Goal: Use online tool/utility

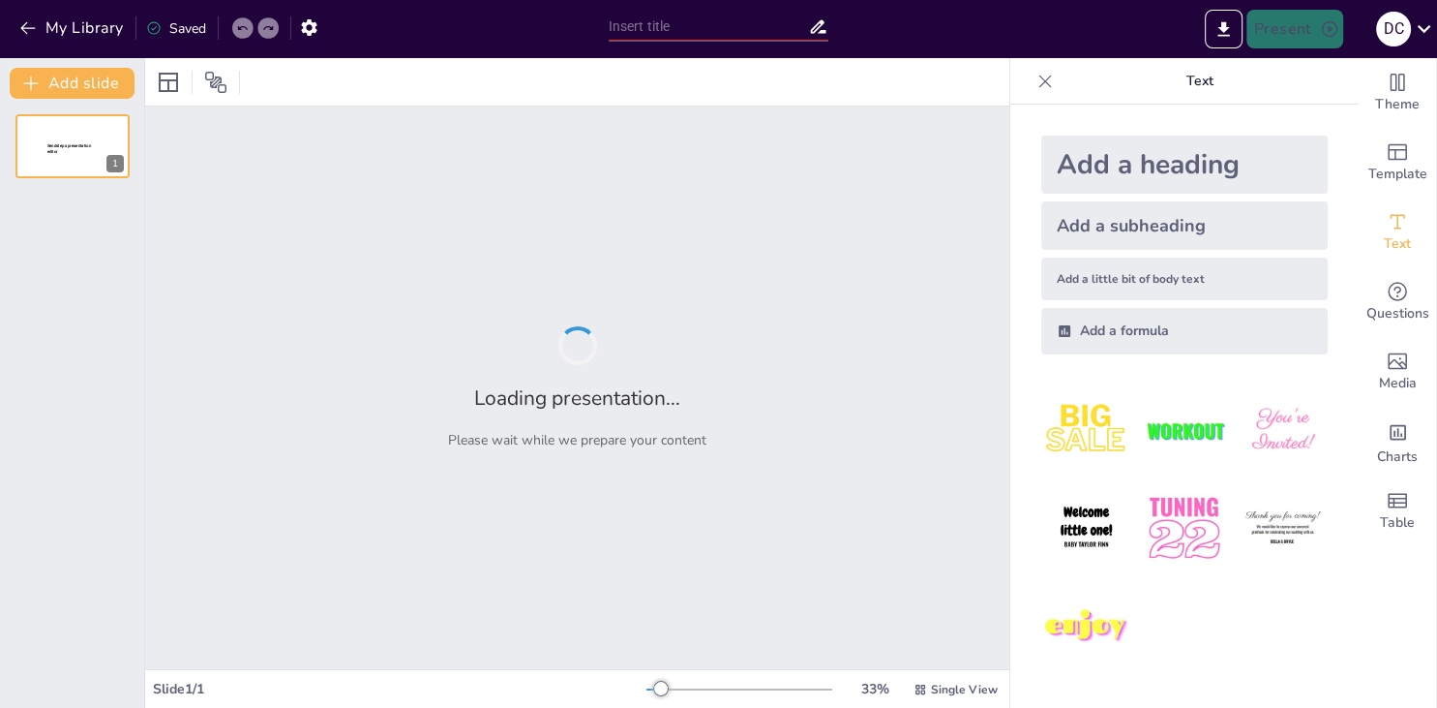
type input "Imported UNIANDES-AC-Y-FHV(1).pptx"
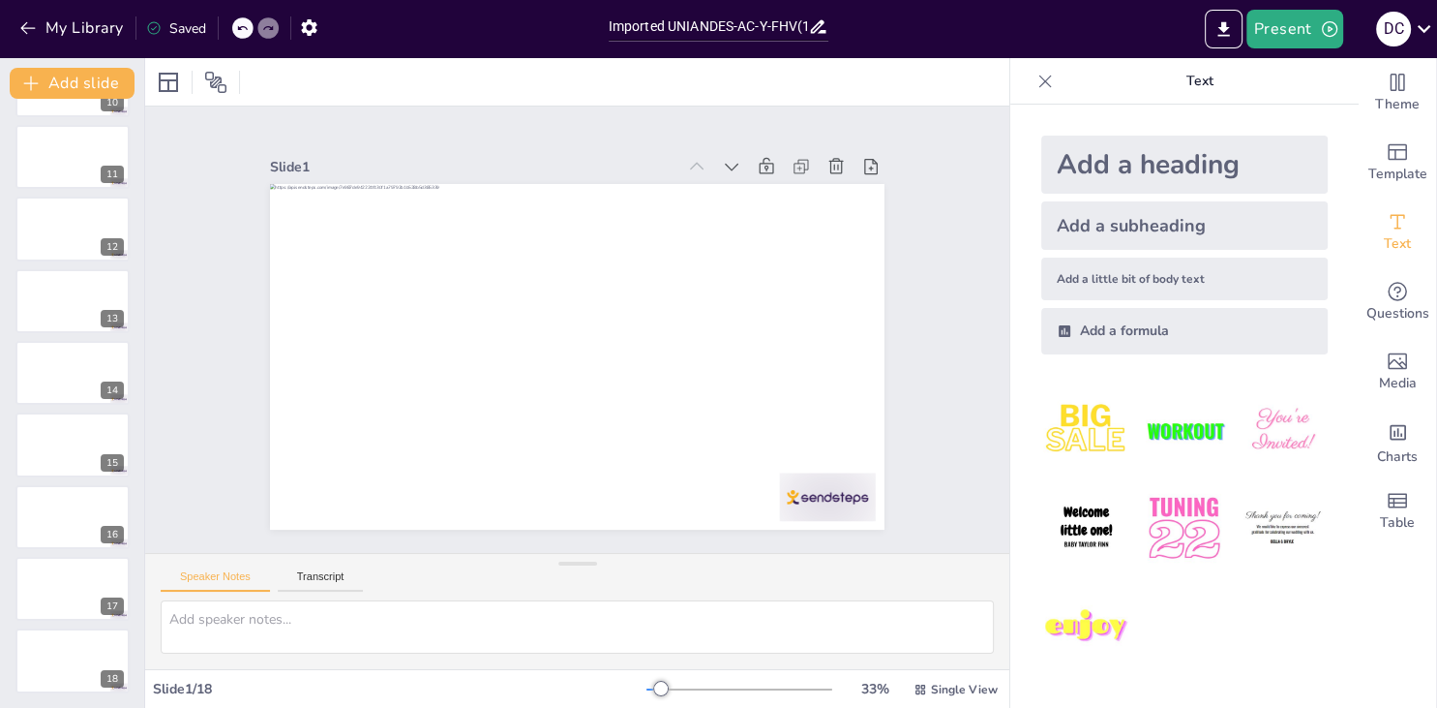
scroll to position [1, 0]
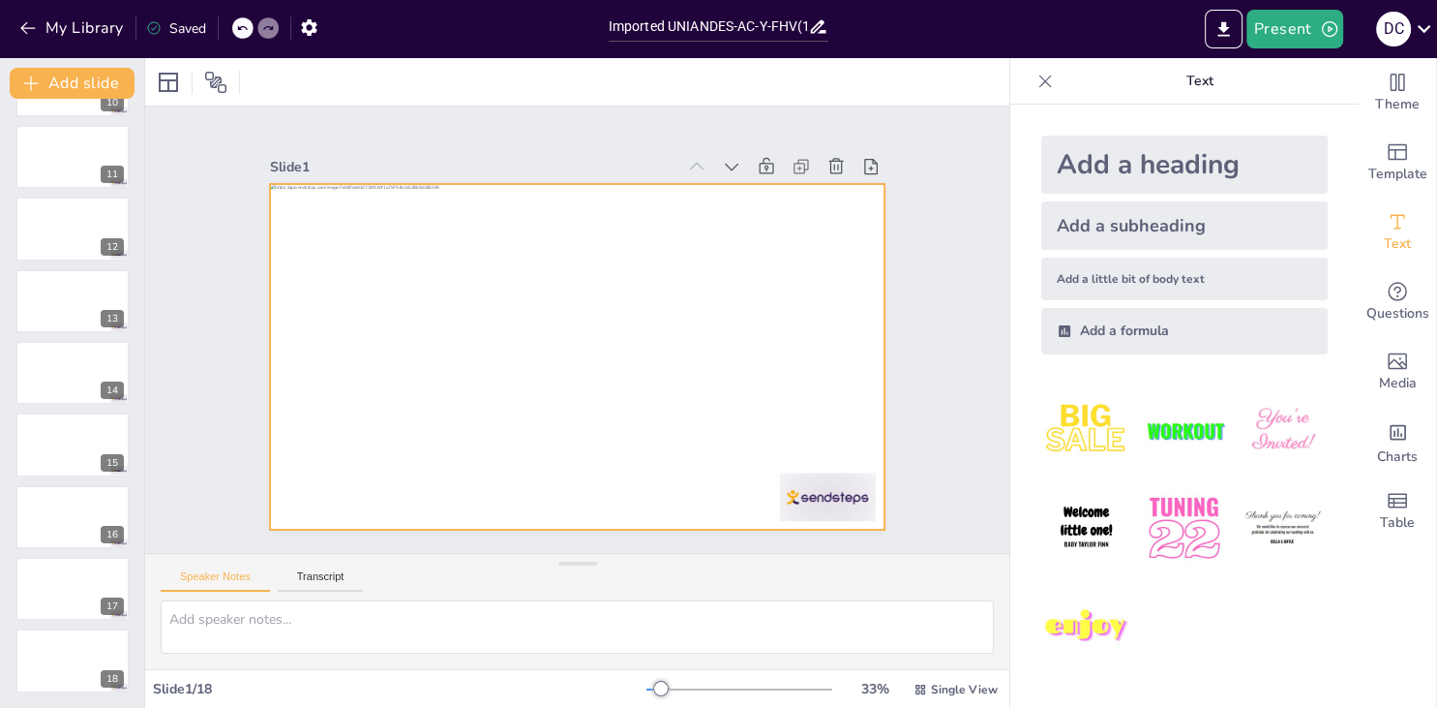
click at [734, 342] on div at bounding box center [561, 351] width 700 height 641
click at [962, 385] on div "Slide 1 Slide 2 Slide 3 Slide 4 Slide 5 Slide 6 Slide 7 Slide 8 Slide 9 Slide 1…" at bounding box center [577, 329] width 971 height 759
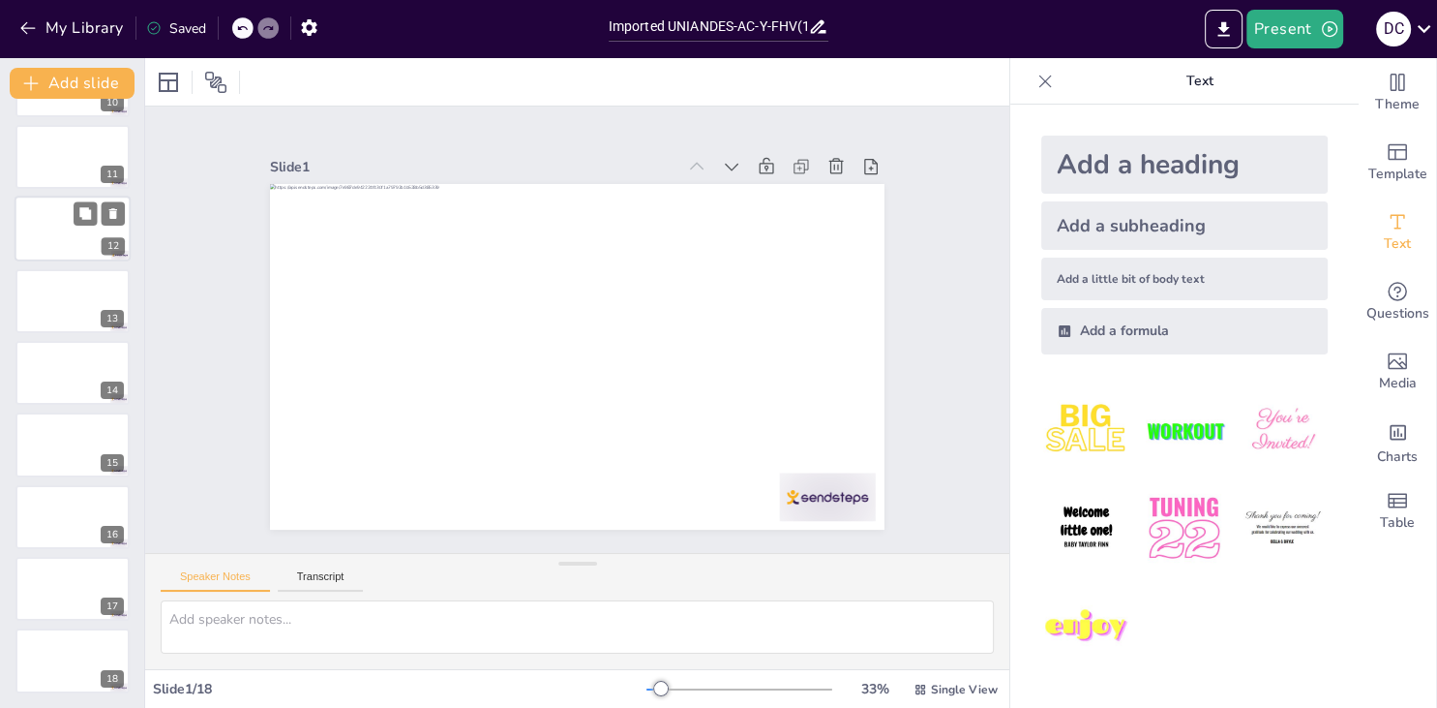
click at [63, 226] on div at bounding box center [73, 229] width 116 height 66
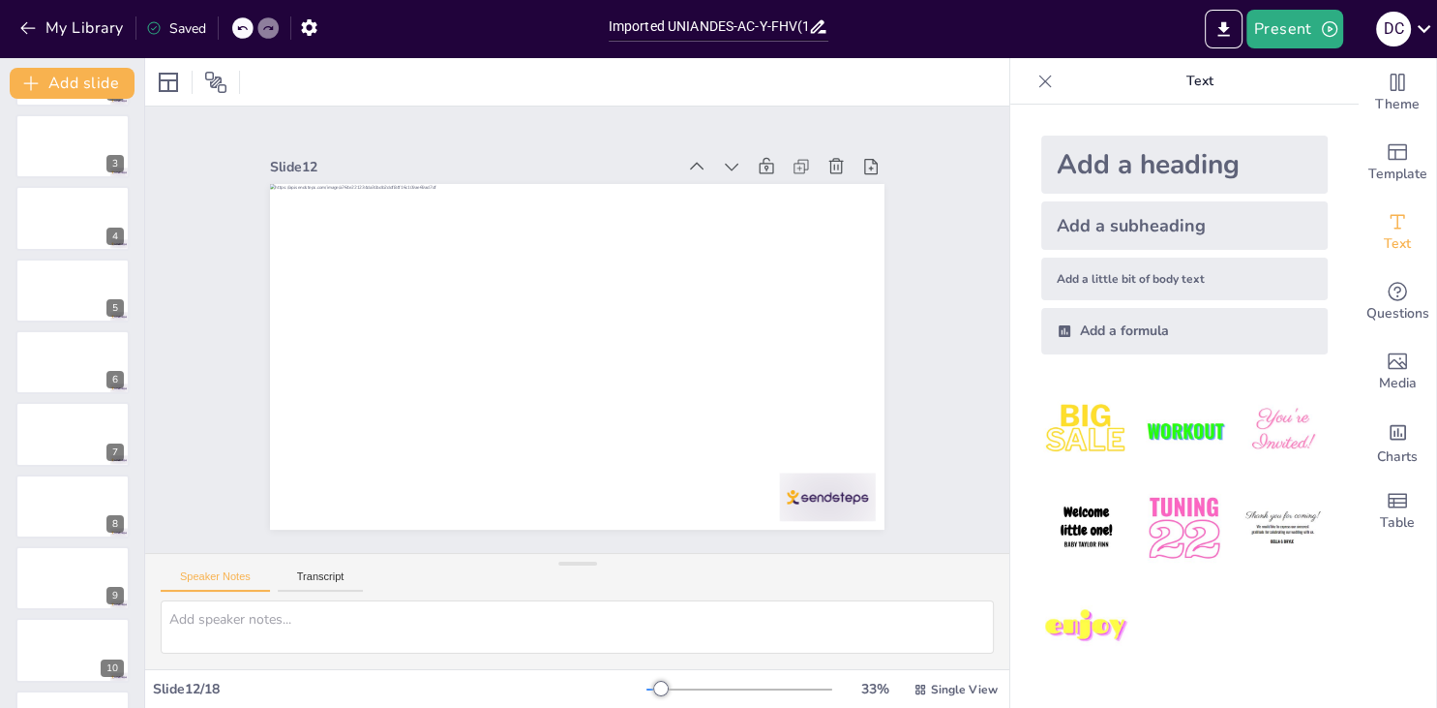
scroll to position [0, 0]
click at [63, 226] on div at bounding box center [72, 218] width 114 height 64
click at [184, 91] on div at bounding box center [168, 82] width 31 height 31
click at [176, 83] on icon at bounding box center [168, 82] width 23 height 23
click at [220, 81] on icon at bounding box center [215, 82] width 21 height 21
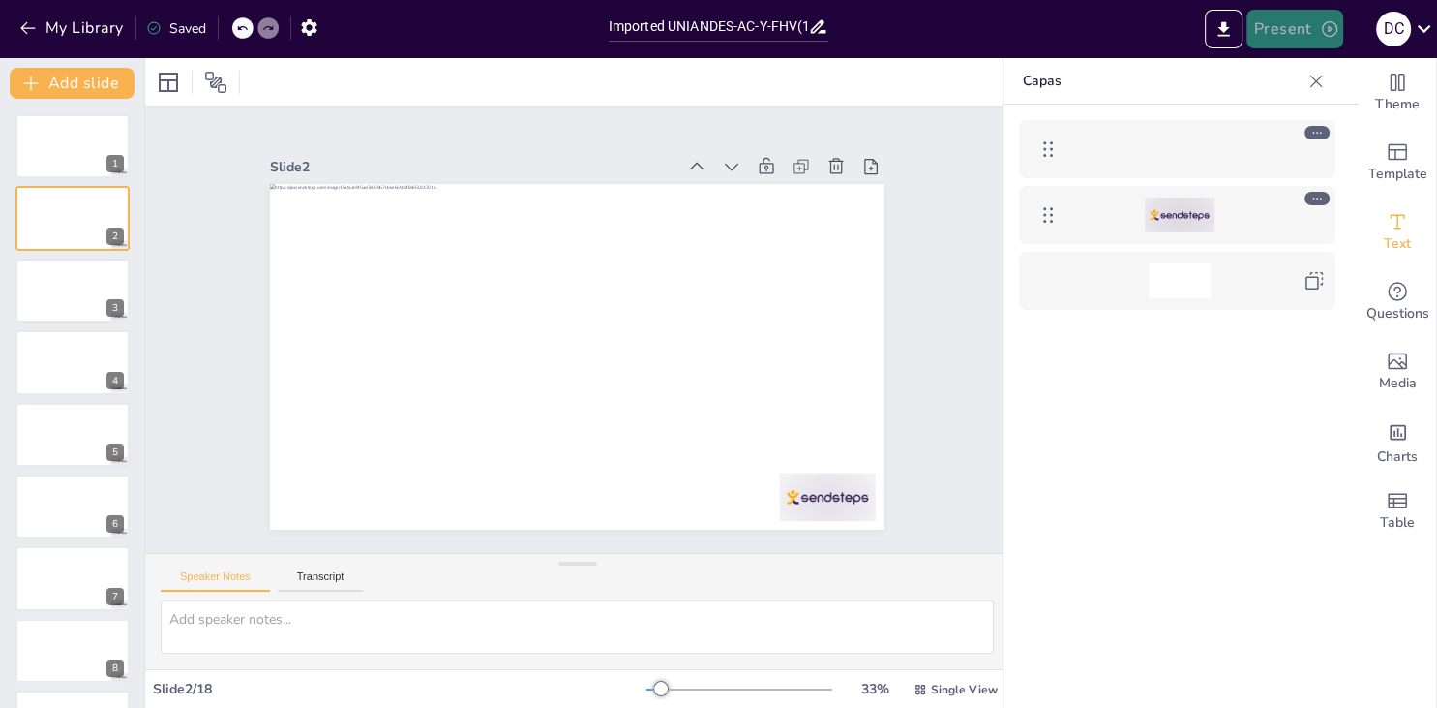
click at [1283, 44] on button "Present" at bounding box center [1295, 29] width 97 height 39
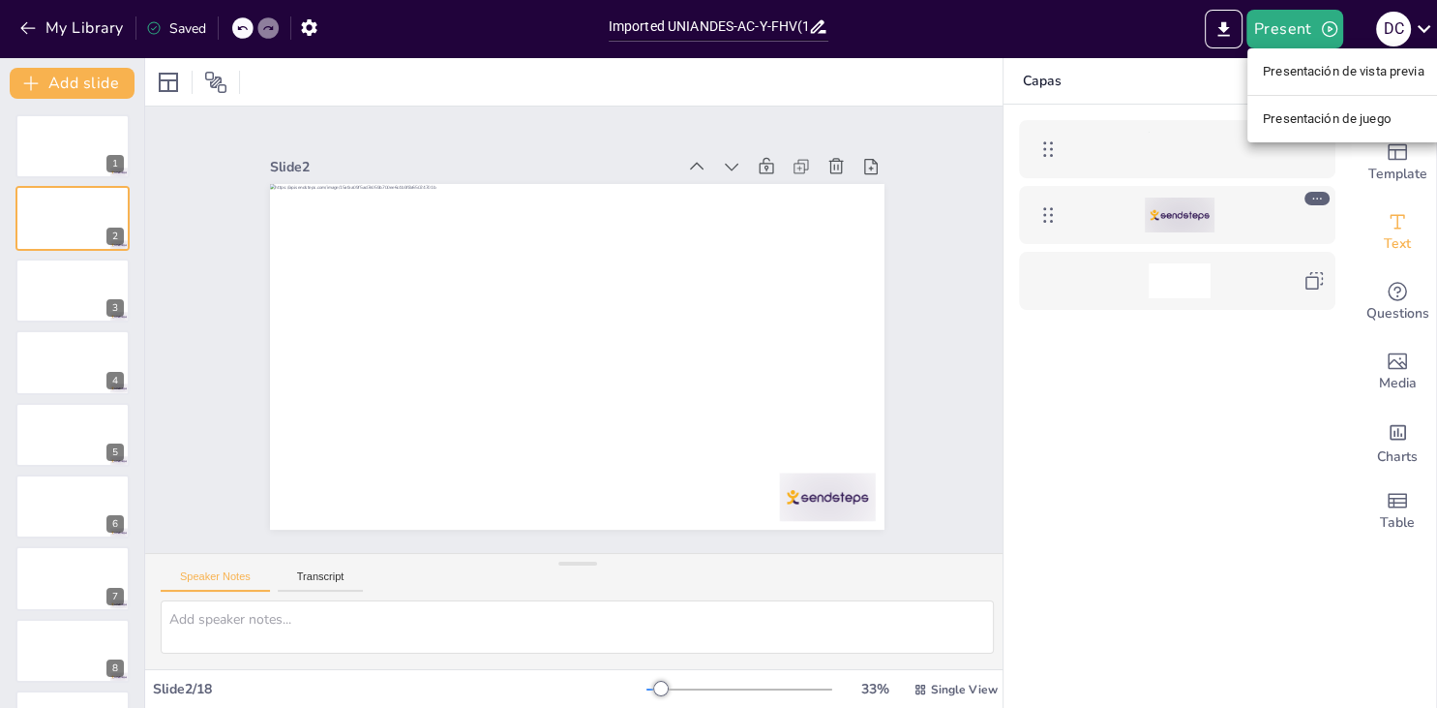
click at [1291, 82] on li "Presentación de vista previa" at bounding box center [1344, 71] width 193 height 31
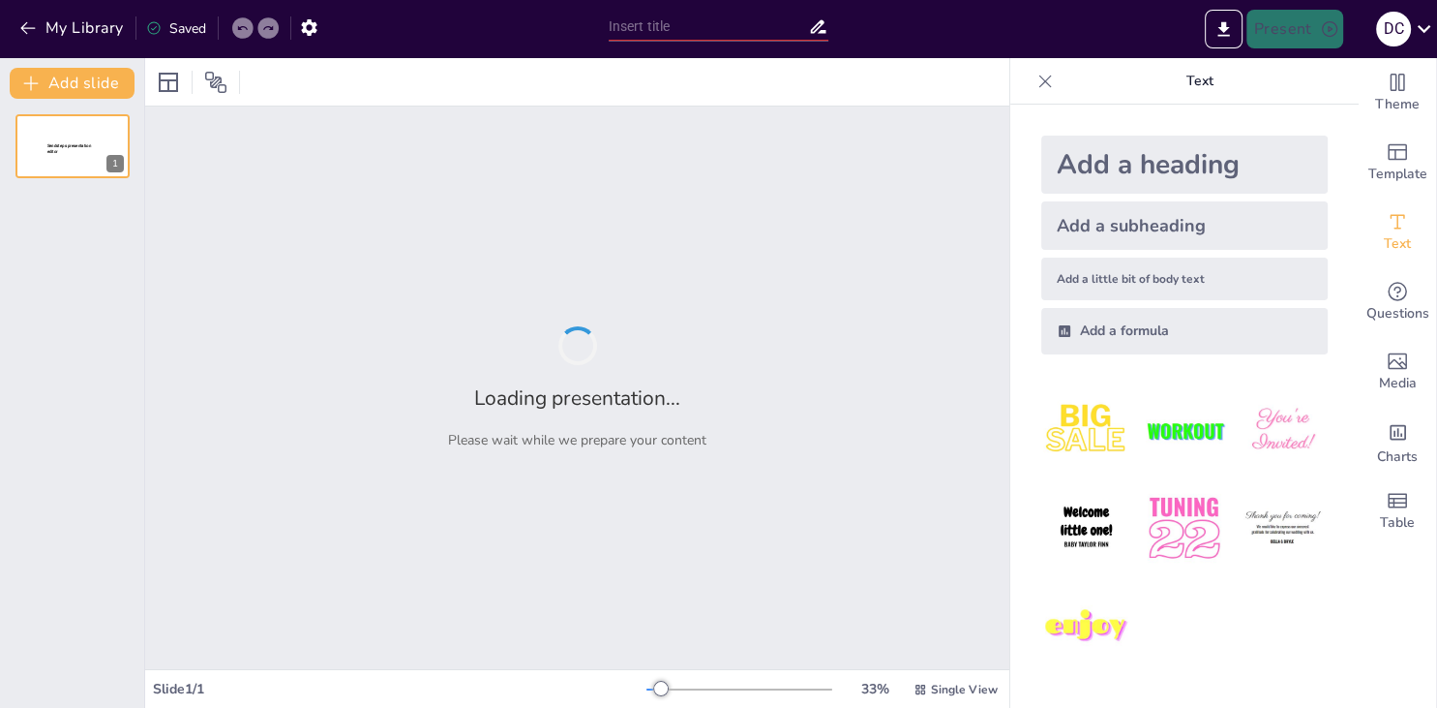
type input "Imported UNIANDES-AC-Y-FHV(1).pptx"
